Goal: Communication & Community: Ask a question

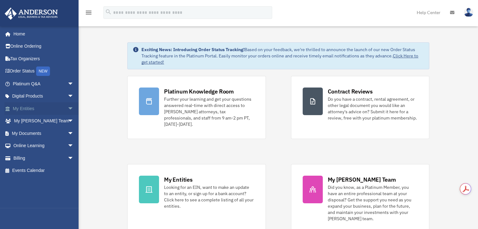
click at [28, 108] on link "My Entities arrow_drop_down" at bounding box center [43, 108] width 79 height 13
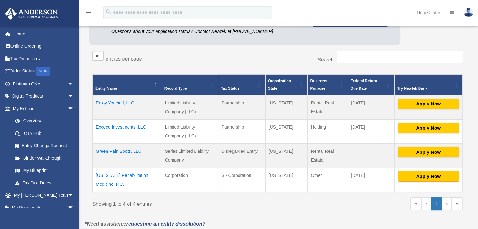
scroll to position [94, 0]
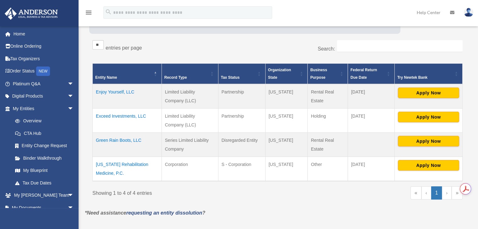
click at [113, 163] on td "[US_STATE] Rehabilitation Medicine, P.C." at bounding box center [127, 169] width 69 height 25
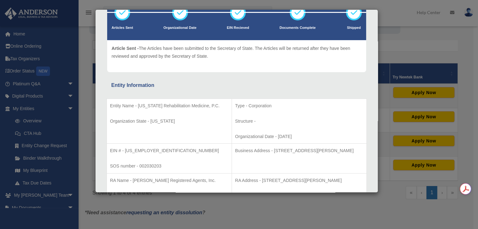
scroll to position [0, 0]
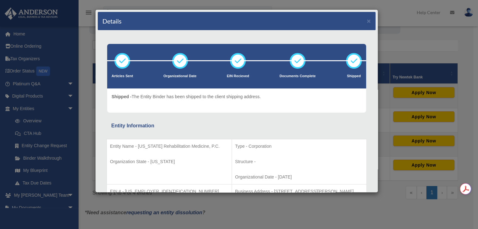
click at [366, 19] on div "Details ×" at bounding box center [237, 21] width 278 height 19
click at [367, 21] on button "×" at bounding box center [369, 21] width 4 height 7
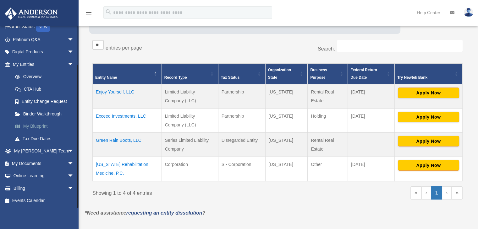
scroll to position [189, 0]
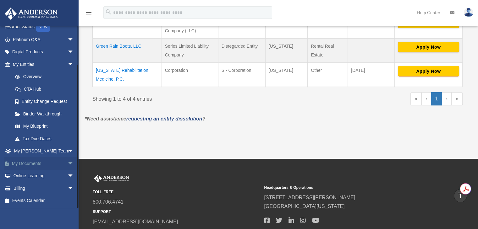
click at [29, 161] on link "My Documents arrow_drop_down" at bounding box center [43, 164] width 79 height 13
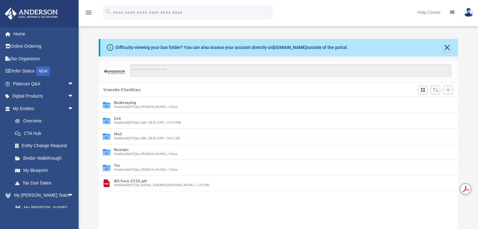
scroll to position [5, 5]
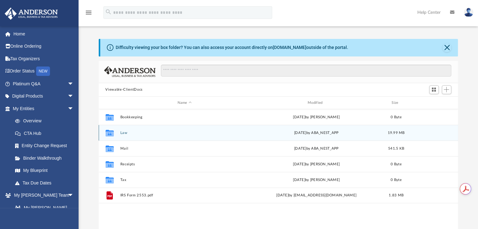
click at [122, 131] on button "Law" at bounding box center [184, 133] width 129 height 4
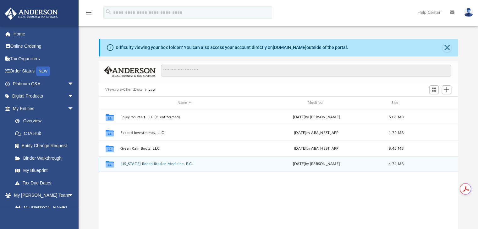
click at [133, 169] on div "Collaborated Folder Tennessee Rehabilitation Medicine, P.C. Wed Jul 30 2025 by …" at bounding box center [279, 165] width 360 height 16
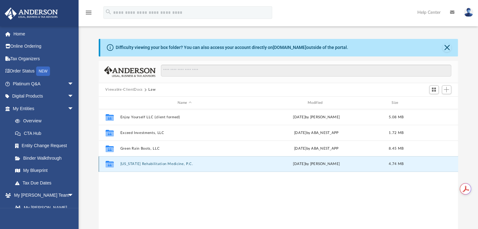
click at [129, 163] on button "Tennessee Rehabilitation Medicine, P.C." at bounding box center [184, 165] width 129 height 4
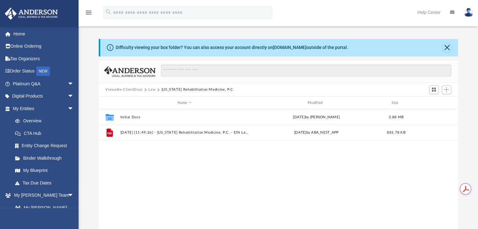
click at [132, 90] on button "Viewable-ClientDocs" at bounding box center [123, 90] width 37 height 6
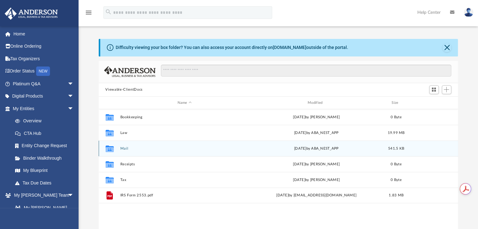
click at [123, 149] on button "Mail" at bounding box center [184, 149] width 129 height 4
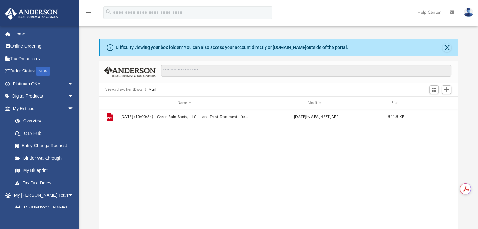
click at [123, 90] on button "Viewable-ClientDocs" at bounding box center [123, 90] width 37 height 6
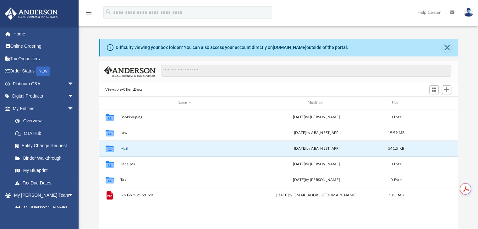
click at [122, 149] on button "Mail" at bounding box center [184, 149] width 129 height 4
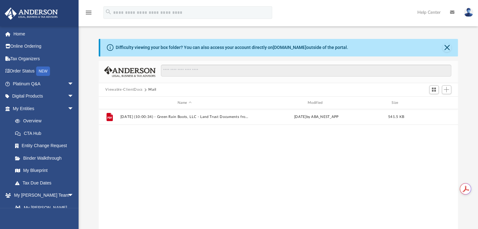
click at [132, 87] on button "Viewable-ClientDocs" at bounding box center [123, 90] width 37 height 6
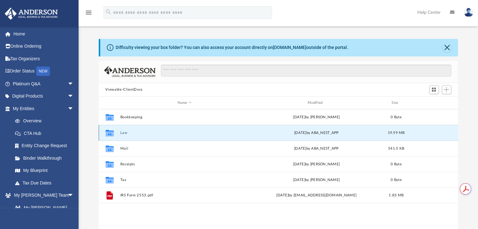
click at [123, 134] on button "Law" at bounding box center [184, 133] width 129 height 4
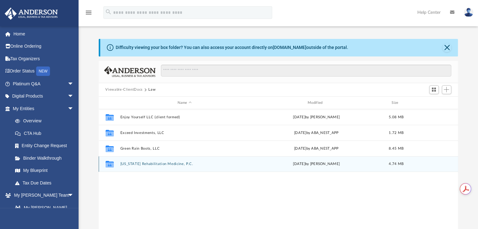
click at [150, 164] on button "Tennessee Rehabilitation Medicine, P.C." at bounding box center [184, 165] width 129 height 4
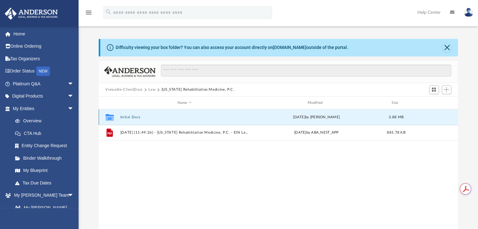
click at [130, 116] on button "Initial Docs" at bounding box center [184, 117] width 129 height 4
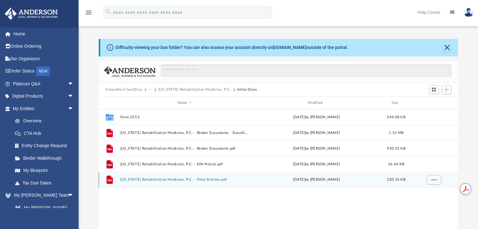
click at [203, 178] on button "Tennessee Rehabilitation Medicine, P.C. - Filed Articles.pdf" at bounding box center [184, 180] width 129 height 4
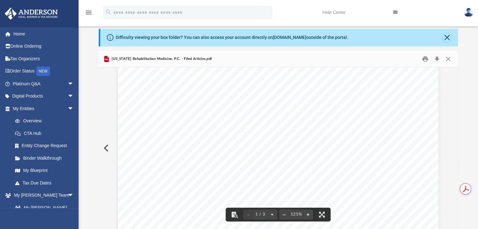
scroll to position [0, 0]
click at [436, 58] on button "Download" at bounding box center [437, 59] width 11 height 10
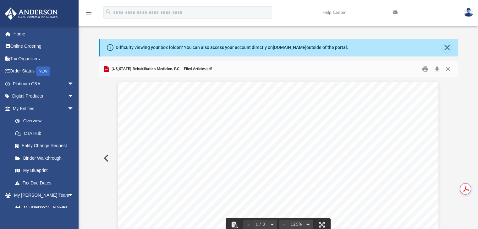
click at [107, 157] on button "Preview" at bounding box center [106, 159] width 14 height 18
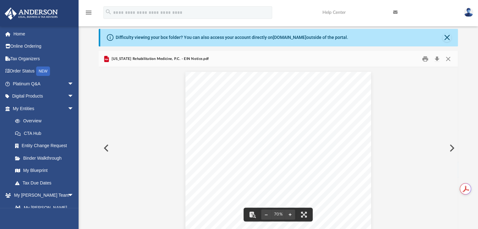
click at [108, 147] on button "Preview" at bounding box center [106, 149] width 14 height 18
click at [287, 216] on button "File preview" at bounding box center [286, 215] width 10 height 14
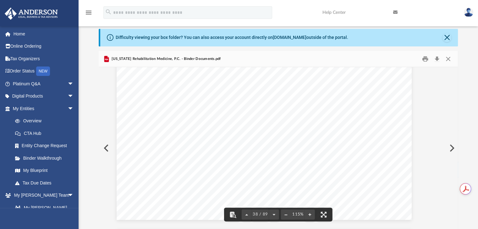
drag, startPoint x: 287, startPoint y: 213, endPoint x: 320, endPoint y: 158, distance: 63.4
click at [286, 213] on button "File preview" at bounding box center [286, 215] width 10 height 14
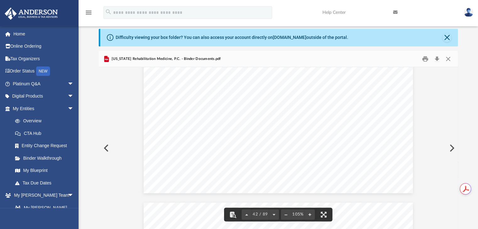
click at [107, 148] on button "Preview" at bounding box center [106, 149] width 14 height 18
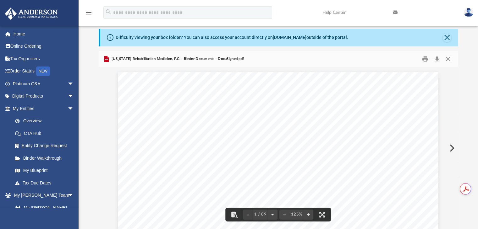
click at [285, 215] on button "File preview" at bounding box center [284, 215] width 10 height 14
click at [438, 59] on button "Download" at bounding box center [437, 59] width 11 height 10
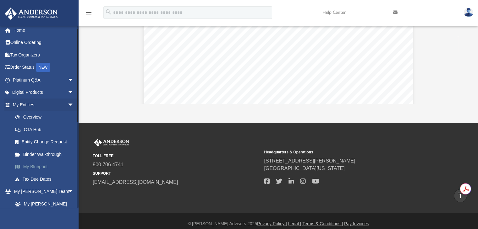
scroll to position [0, 0]
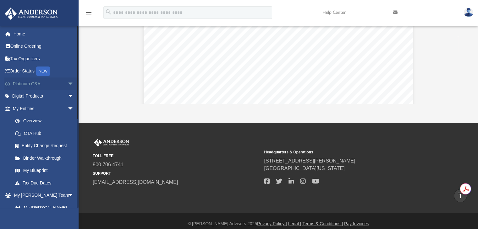
click at [20, 83] on link "Platinum Q&A arrow_drop_down" at bounding box center [43, 84] width 79 height 13
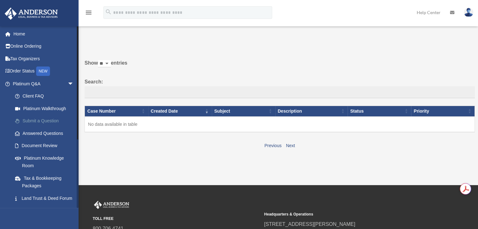
click at [41, 122] on link "Submit a Question" at bounding box center [46, 121] width 75 height 13
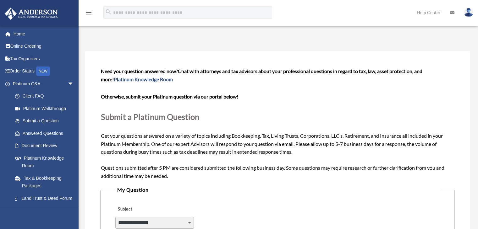
scroll to position [94, 0]
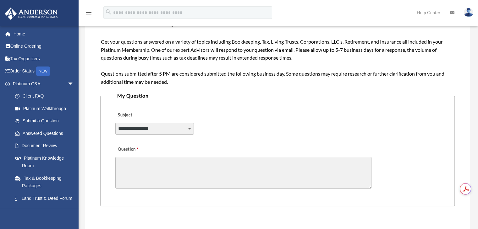
click at [142, 126] on select "**********" at bounding box center [154, 129] width 79 height 12
select select "******"
click at [115, 123] on select "**********" at bounding box center [154, 129] width 79 height 12
click at [142, 172] on textarea "Question" at bounding box center [243, 173] width 256 height 32
type textarea "*"
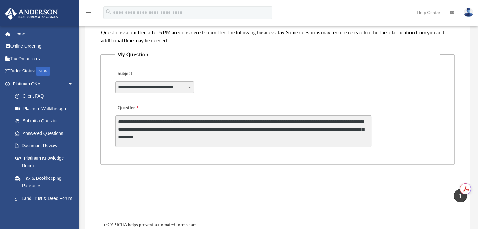
scroll to position [189, 0]
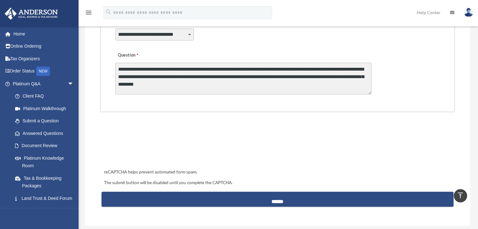
type textarea "**********"
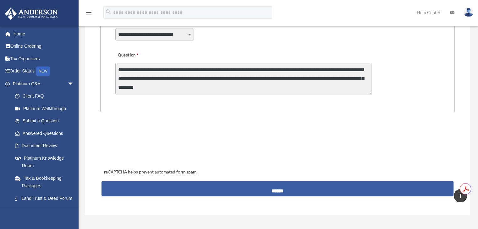
click at [262, 188] on input "******" at bounding box center [278, 188] width 352 height 15
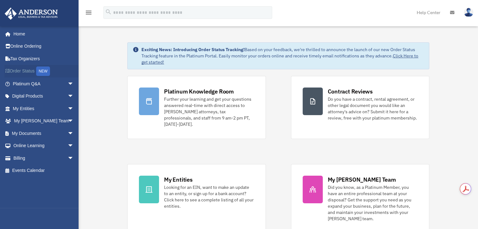
click at [24, 68] on link "Order Status NEW" at bounding box center [43, 71] width 79 height 13
